Goal: Complete application form: Complete application form

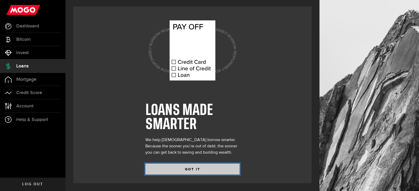
click at [170, 166] on button "GOT IT" at bounding box center [192, 169] width 94 height 11
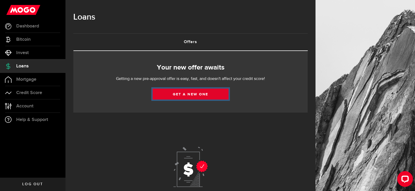
click at [183, 95] on link "Get a new one" at bounding box center [190, 94] width 76 height 11
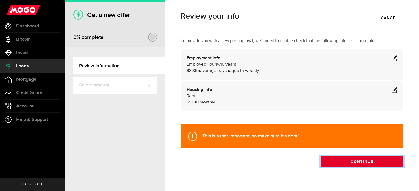
click at [357, 162] on button "Continue" at bounding box center [361, 161] width 82 height 11
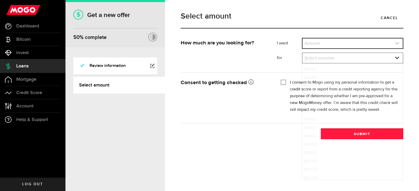
click at [353, 43] on link "expand select" at bounding box center [352, 43] width 100 height 10
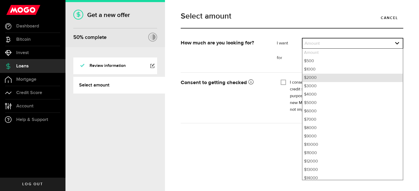
click at [316, 79] on li "$2000" at bounding box center [352, 78] width 100 height 8
select select "2000"
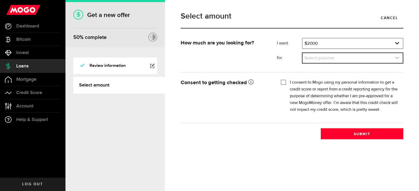
click at [340, 59] on link "expand select" at bounding box center [352, 58] width 100 height 10
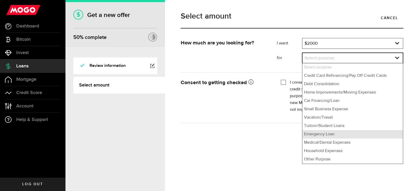
click at [340, 135] on li "Emergency Loan" at bounding box center [352, 134] width 100 height 8
select select "Emergency Loan"
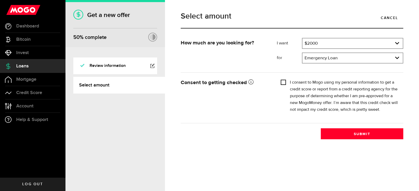
click at [285, 81] on input "I consent to Mogo using my personal information to get a credit score or report…" at bounding box center [282, 81] width 5 height 5
checkbox input "true"
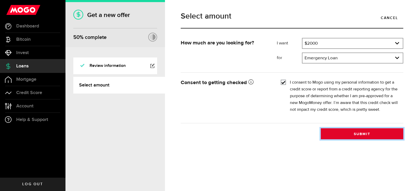
click at [383, 133] on button "Submit" at bounding box center [361, 133] width 82 height 11
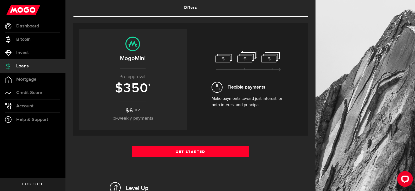
scroll to position [29, 0]
